Goal: Task Accomplishment & Management: Manage account settings

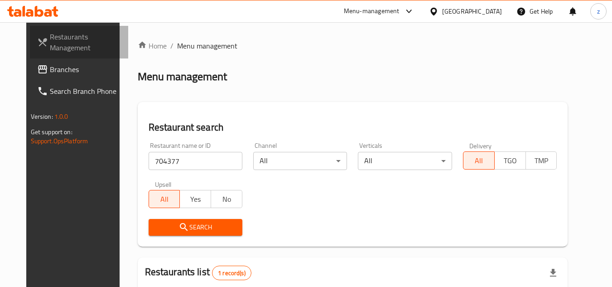
click at [50, 47] on span "Restaurants Management" at bounding box center [86, 42] width 72 height 22
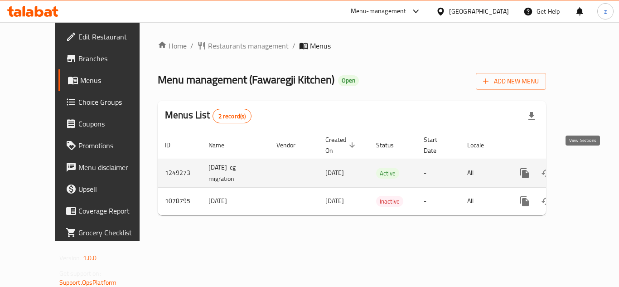
click at [585, 169] on icon "enhanced table" at bounding box center [589, 173] width 8 height 8
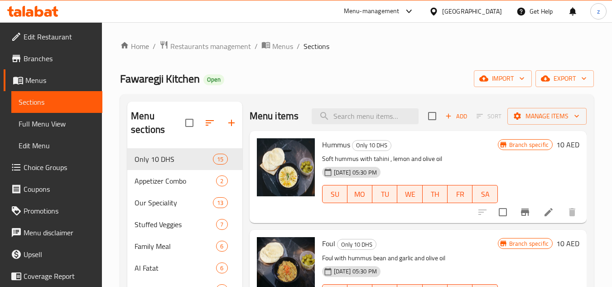
click at [41, 171] on span "Choice Groups" at bounding box center [60, 167] width 72 height 11
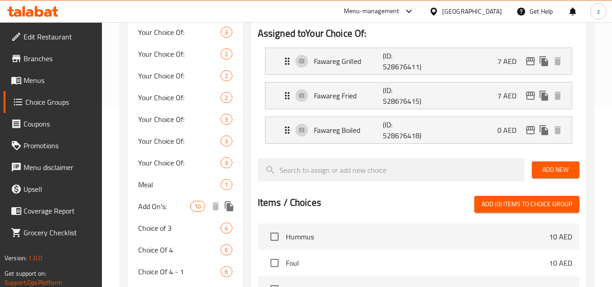
scroll to position [226, 0]
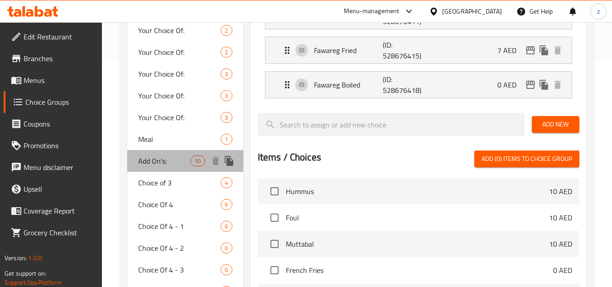
click at [153, 162] on span "Add On's:" at bounding box center [164, 160] width 52 height 11
type input "Add On's:"
type input "الإضافات:"
type input "0"
